Goal: Information Seeking & Learning: Understand process/instructions

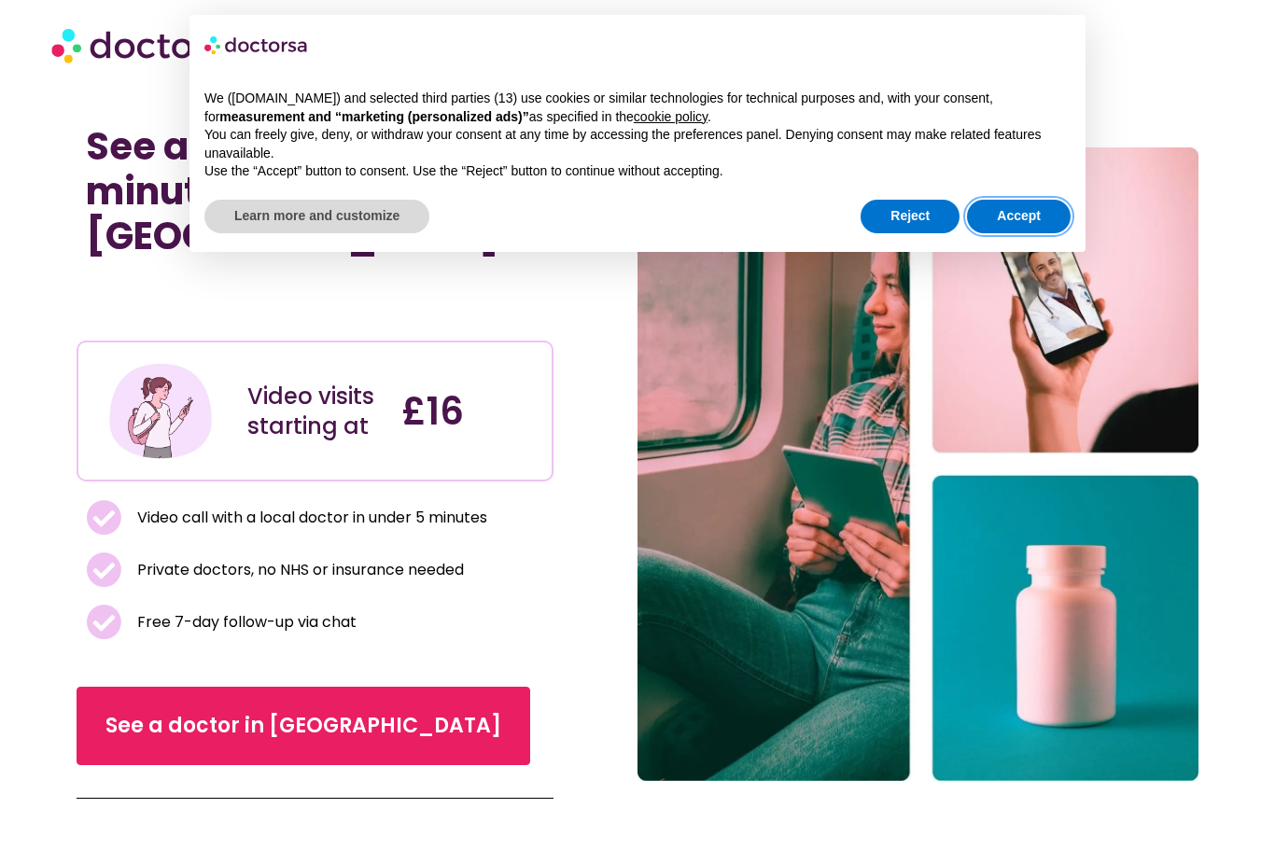
click at [1029, 213] on button "Accept" at bounding box center [1019, 217] width 104 height 34
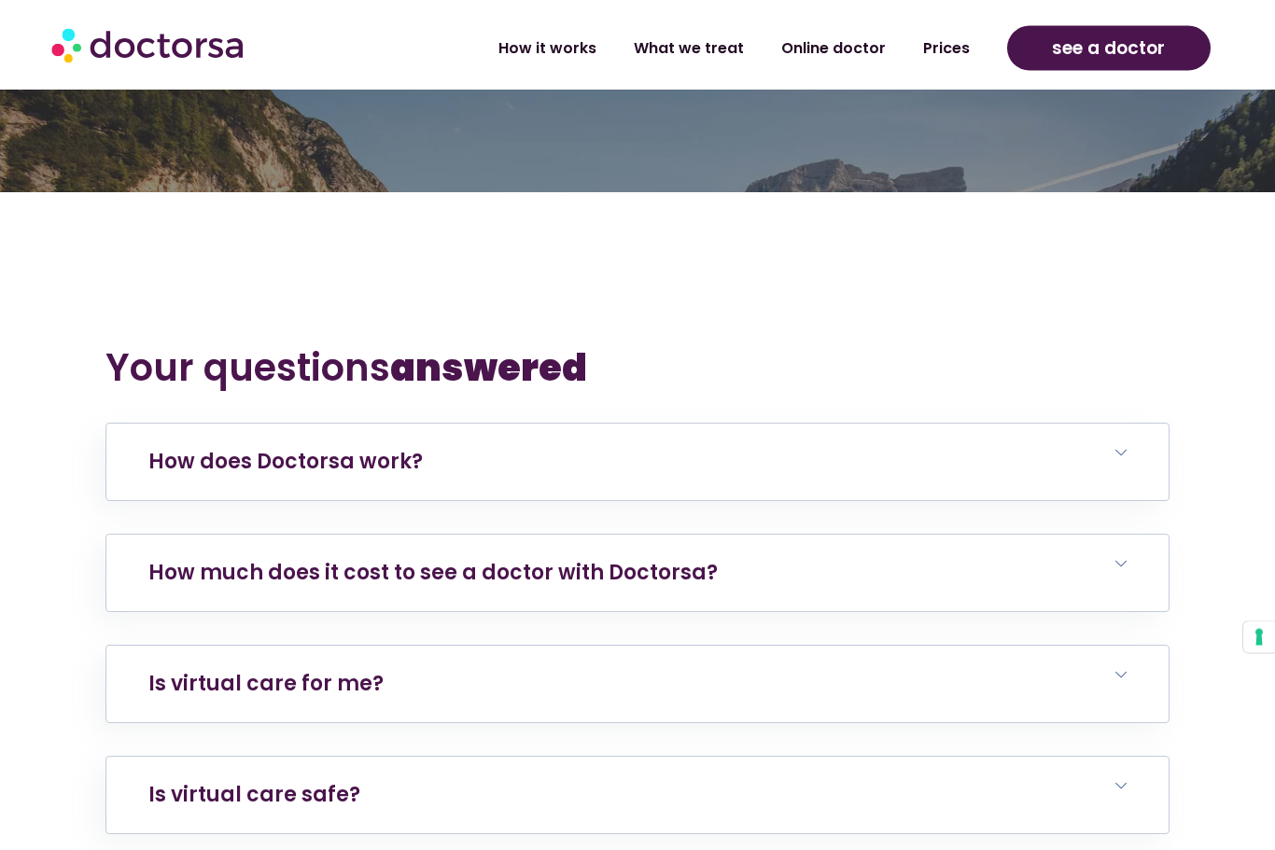
scroll to position [3485, 0]
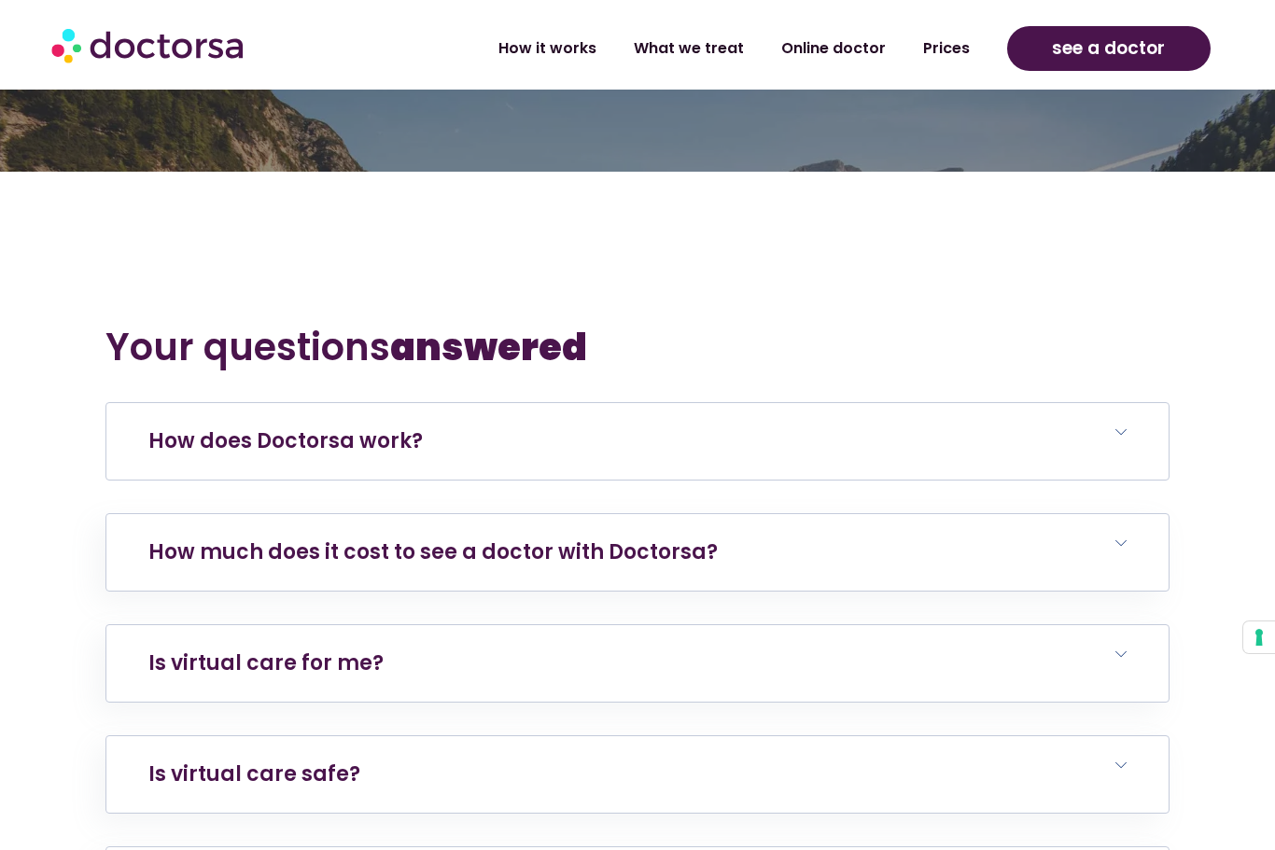
click at [1120, 403] on h6 "How does Doctorsa work?" at bounding box center [637, 441] width 1062 height 77
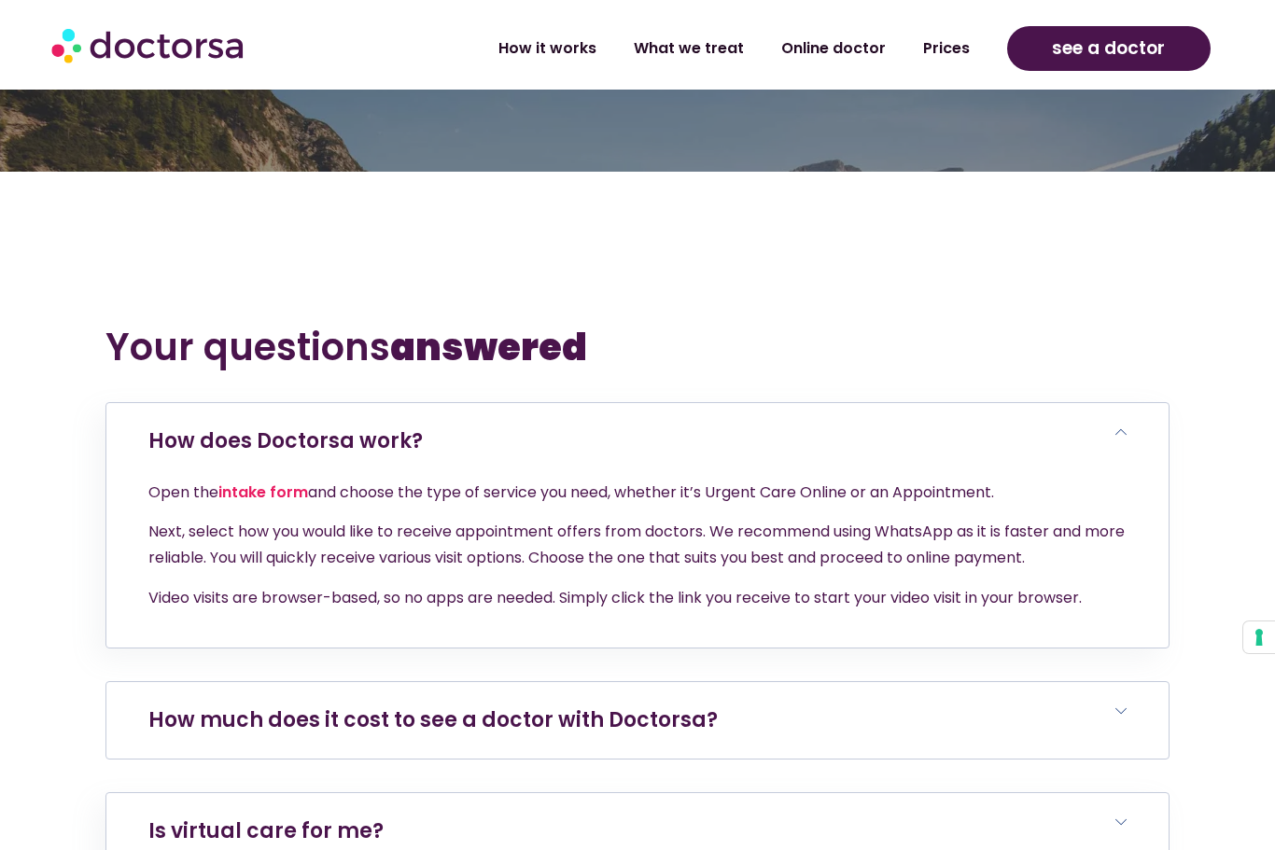
click at [1122, 682] on h6 "How much does it cost to see a doctor with Doctorsa?" at bounding box center [637, 720] width 1062 height 77
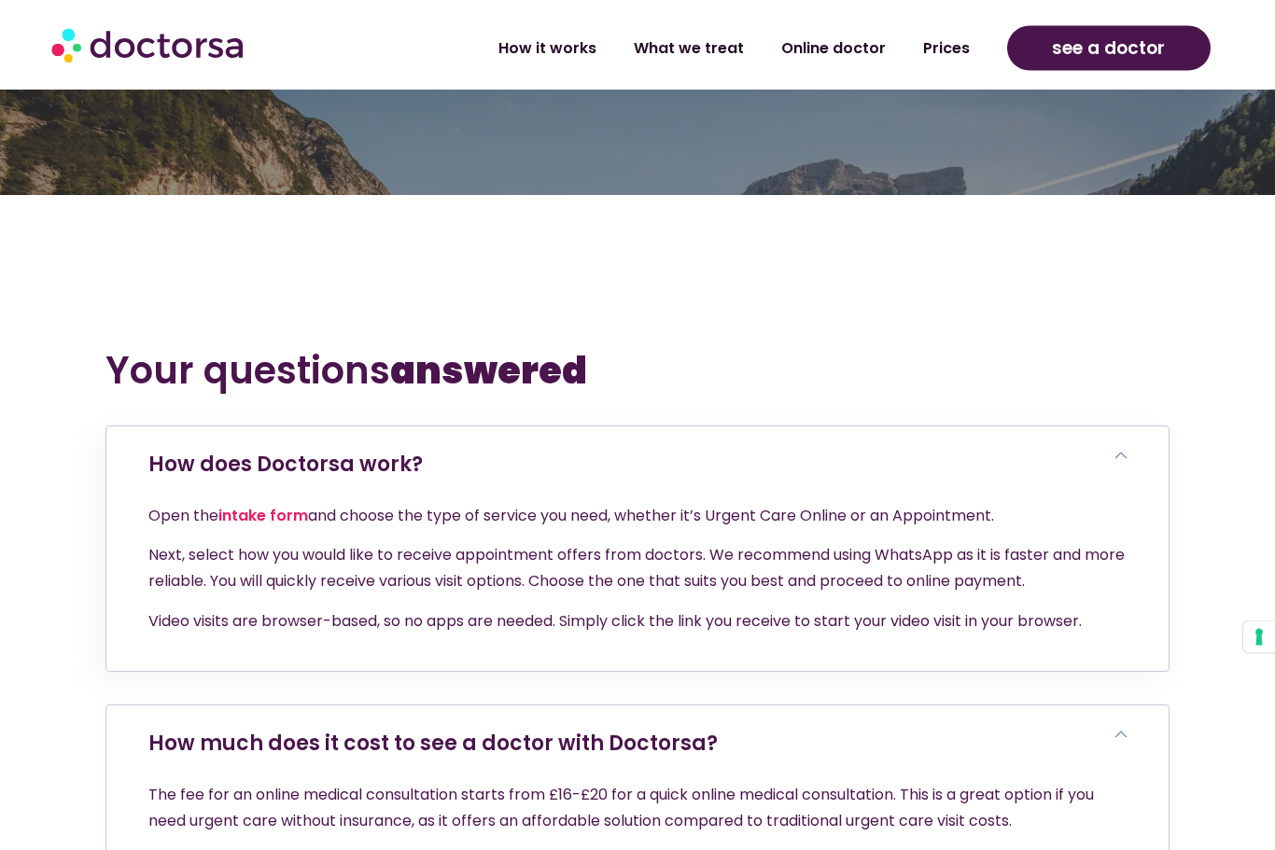
scroll to position [3551, 0]
click at [266, 505] on link "intake form" at bounding box center [263, 515] width 90 height 21
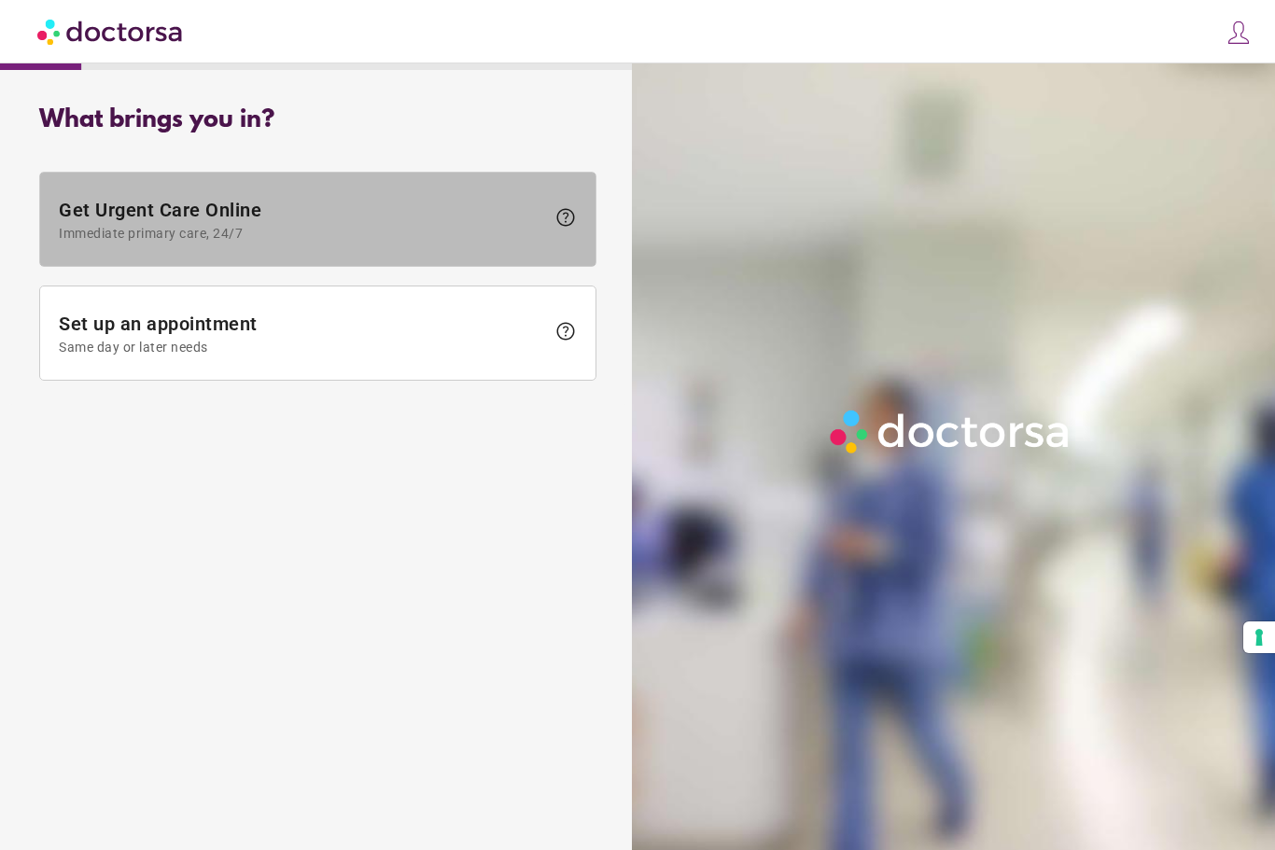
click at [570, 219] on span "help" at bounding box center [565, 217] width 22 height 22
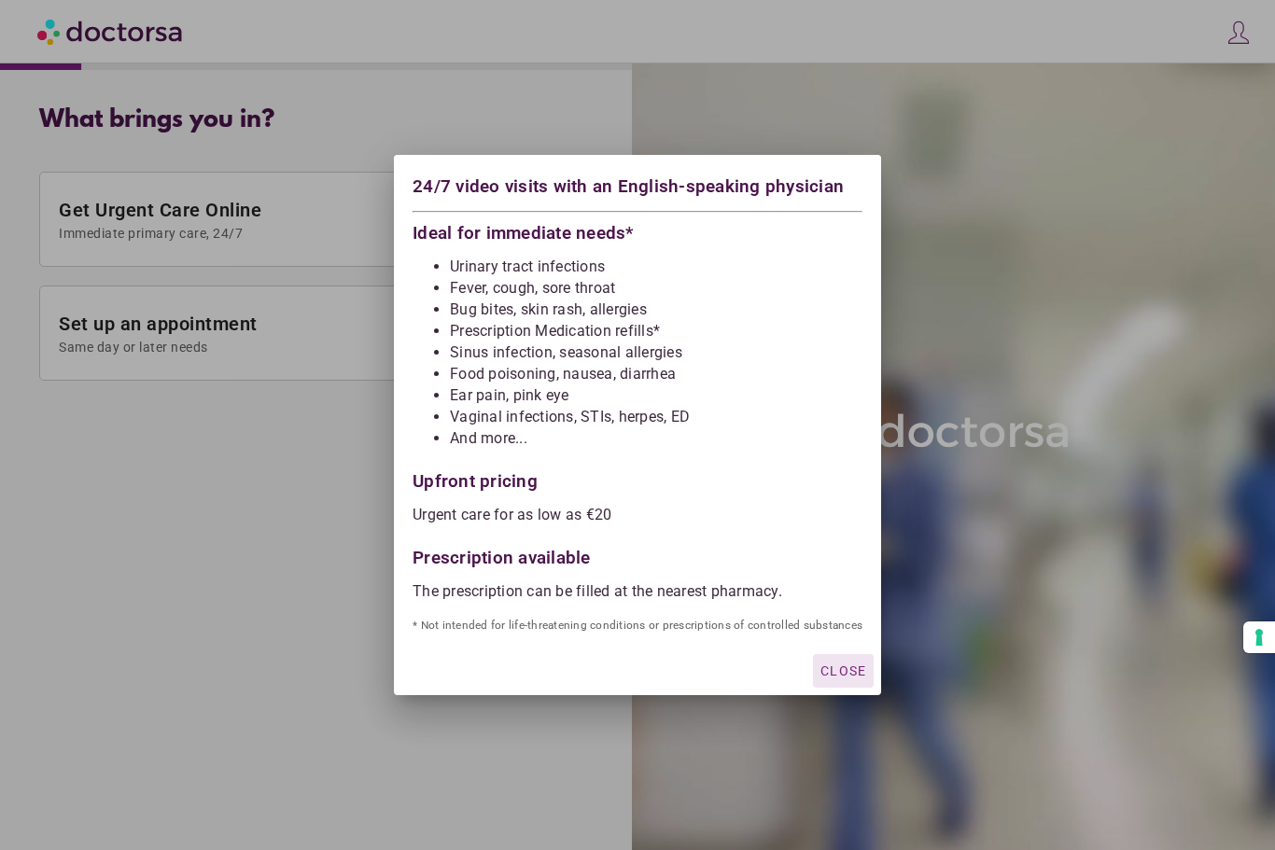
click at [263, 516] on div at bounding box center [637, 425] width 1275 height 850
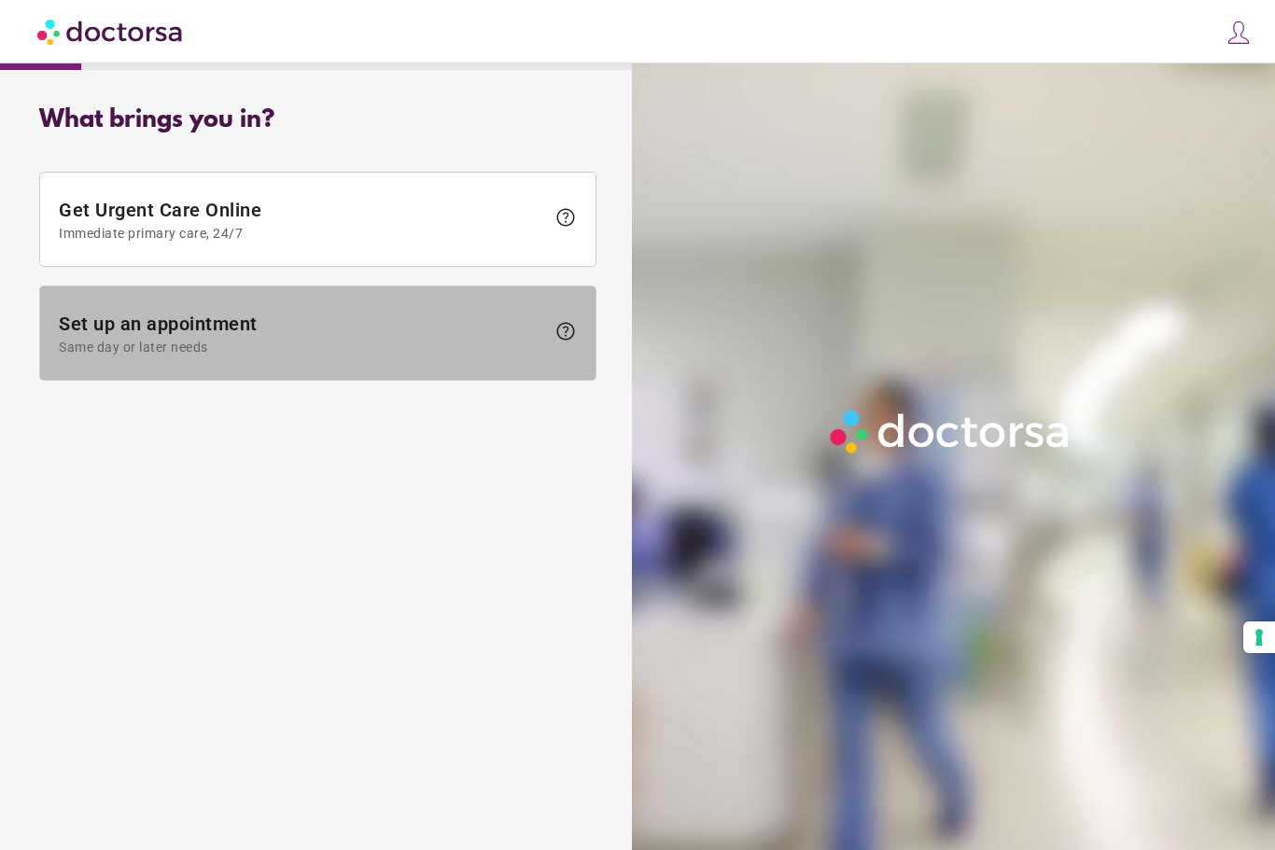
click at [570, 336] on span "help" at bounding box center [565, 331] width 22 height 22
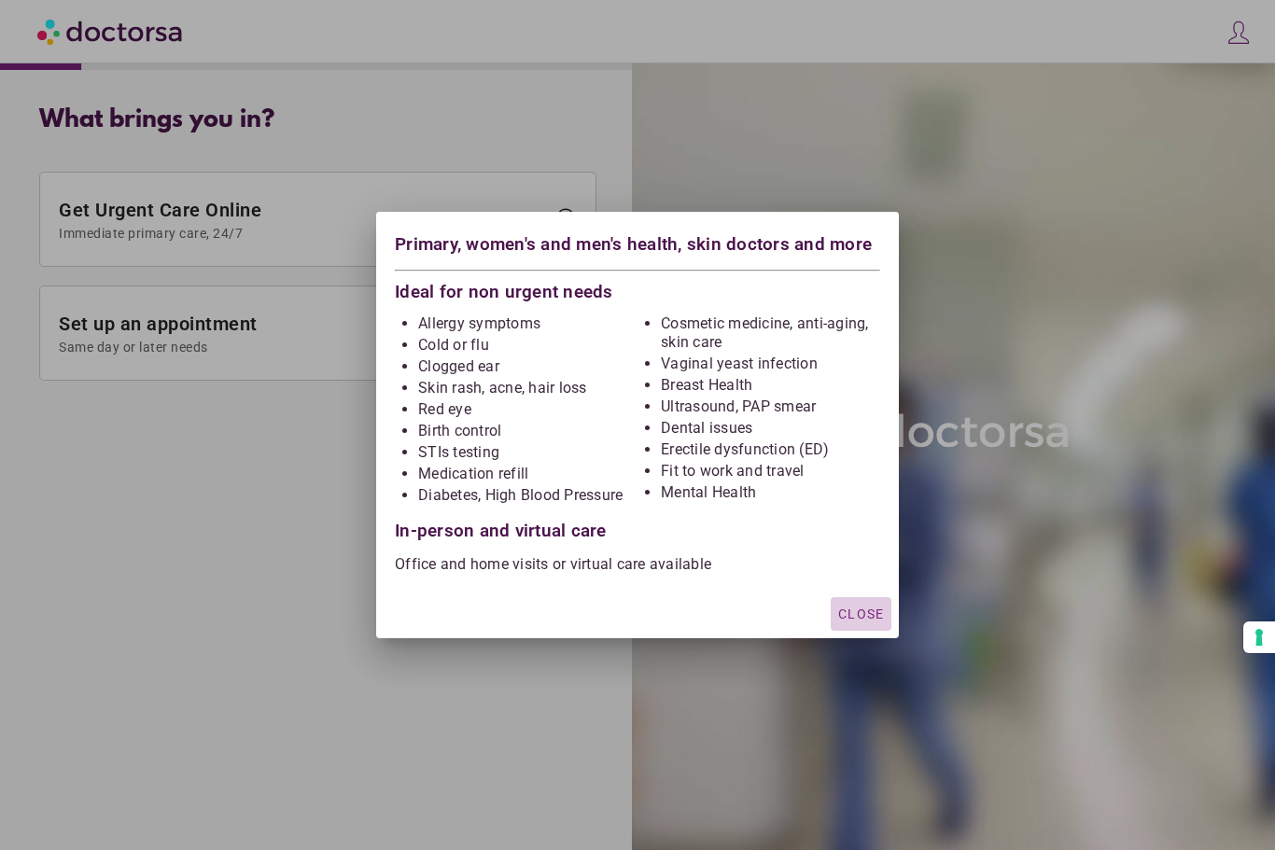
click at [864, 616] on span "Close" at bounding box center [861, 614] width 46 height 15
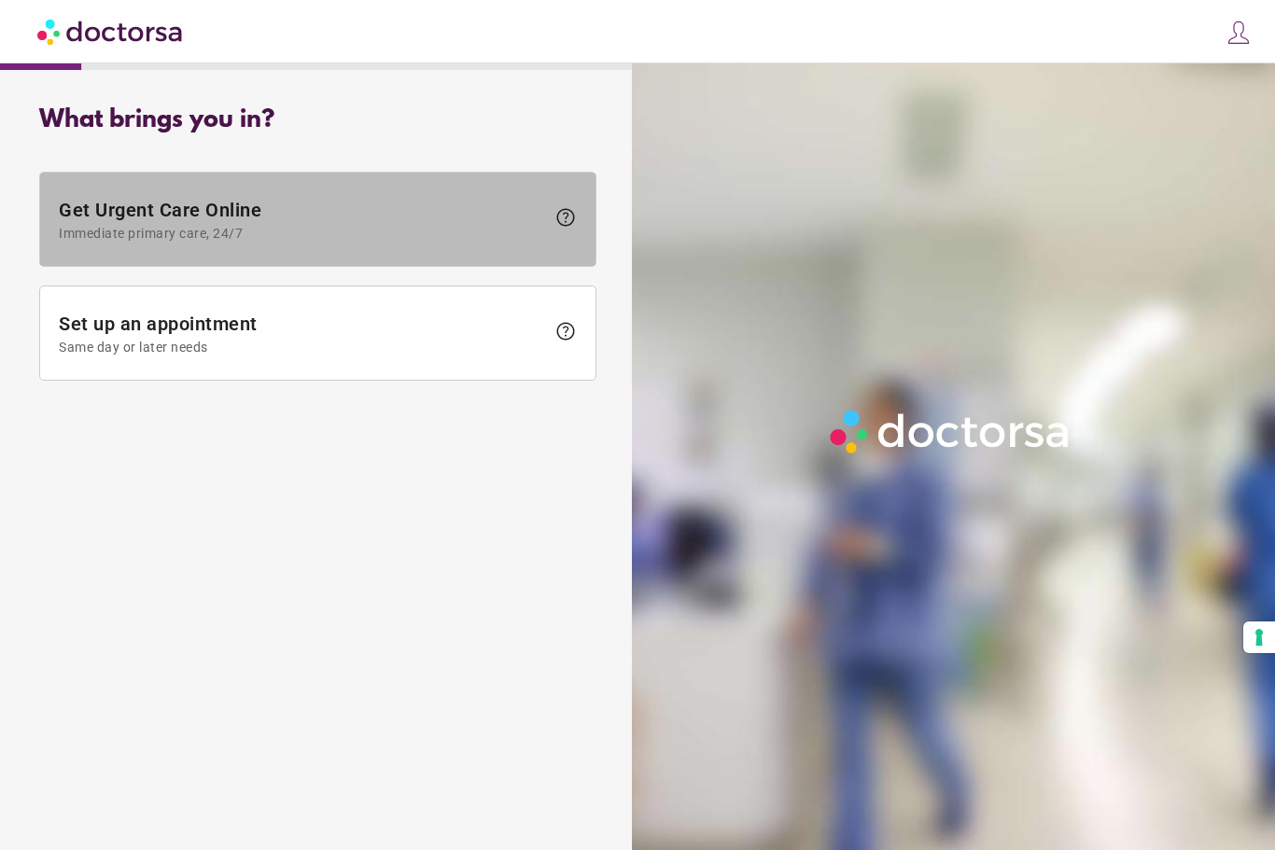
click at [560, 212] on span "help" at bounding box center [565, 217] width 22 height 22
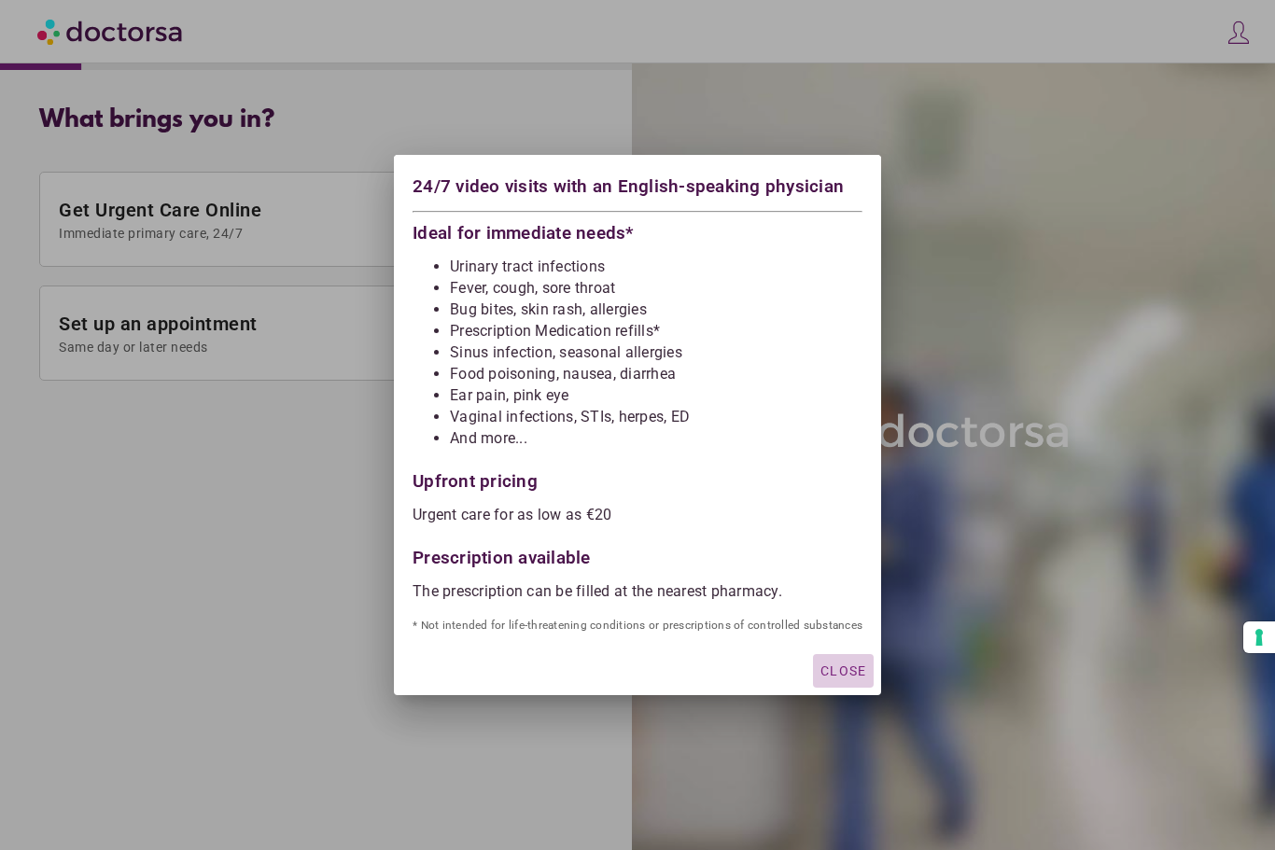
click at [851, 676] on span "Close" at bounding box center [843, 671] width 46 height 15
